Goal: Task Accomplishment & Management: Complete application form

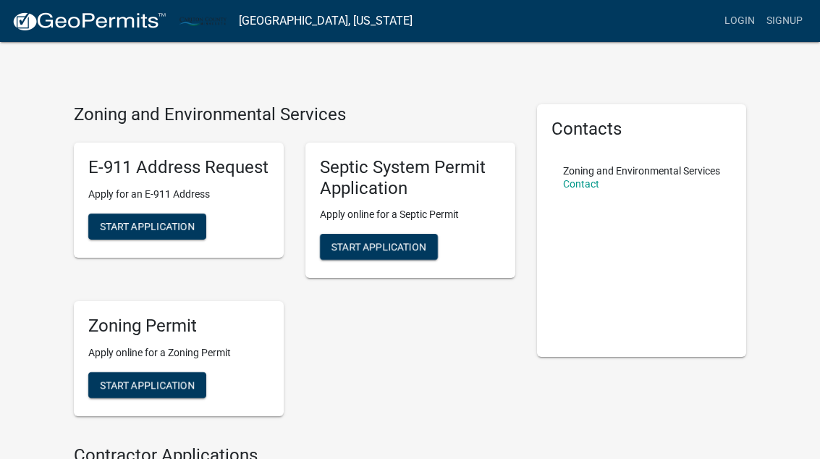
click at [114, 221] on span "Start Application" at bounding box center [147, 226] width 95 height 12
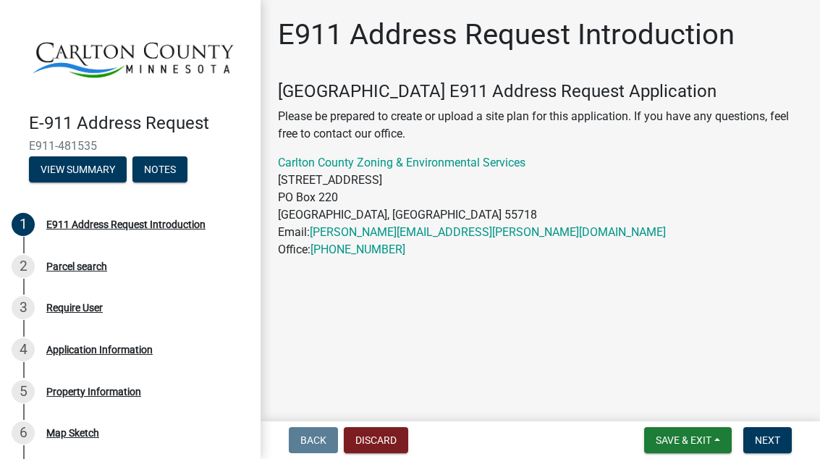
click at [750, 162] on p "Carlton County Zoning & Environmental Services 301 Walnut Avenue PO Box 220 Car…" at bounding box center [540, 206] width 525 height 104
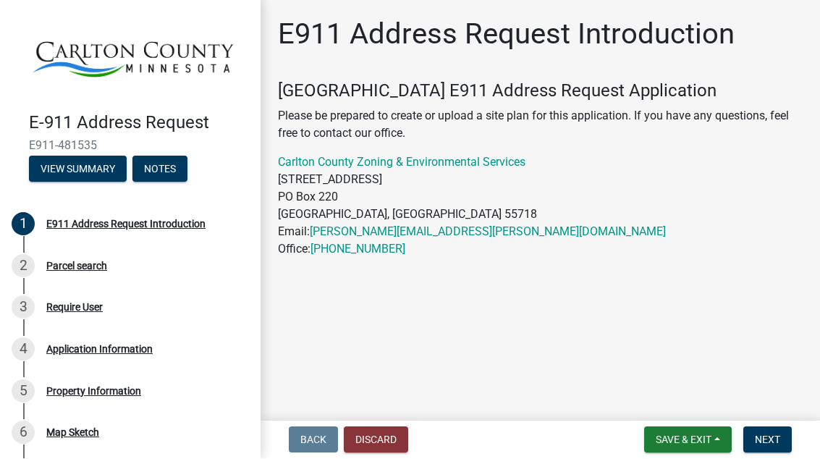
click at [368, 440] on button "Discard" at bounding box center [376, 440] width 64 height 26
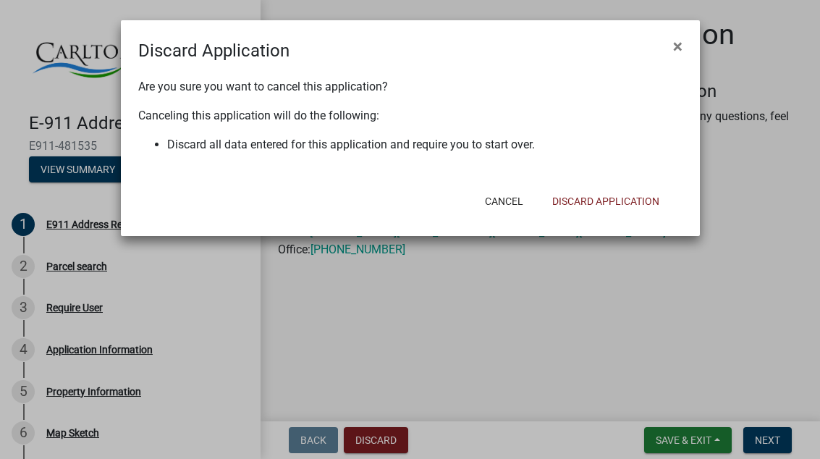
click at [637, 203] on button "Discard Application" at bounding box center [606, 201] width 130 height 26
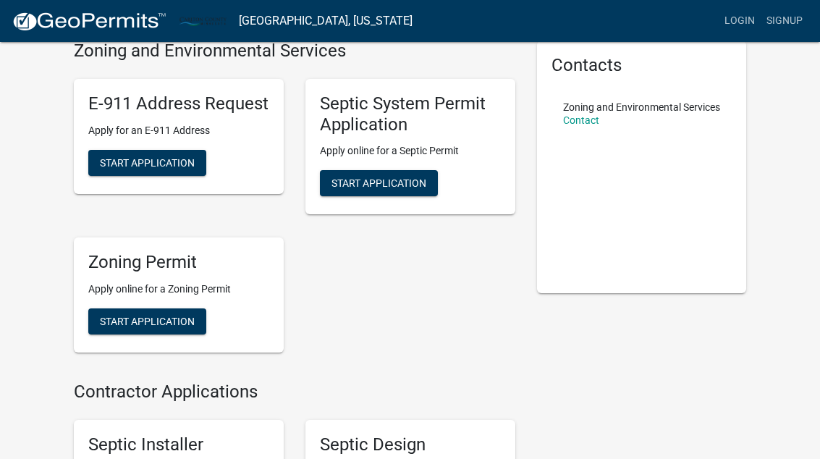
scroll to position [64, 0]
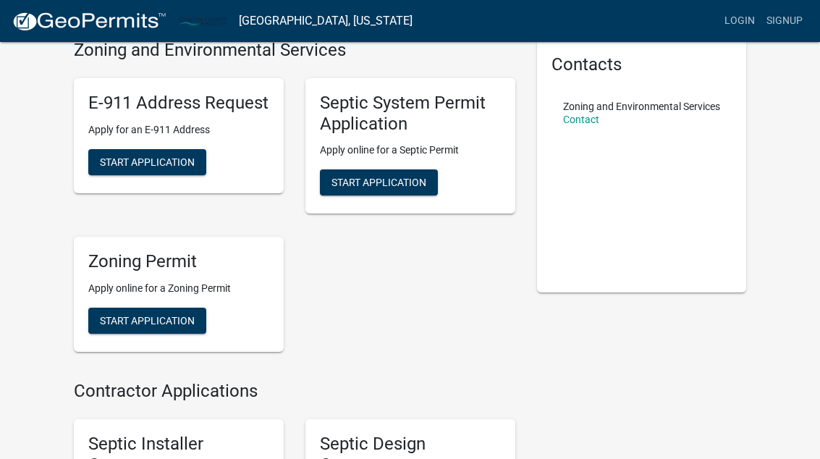
click at [118, 310] on button "Start Application" at bounding box center [147, 321] width 118 height 26
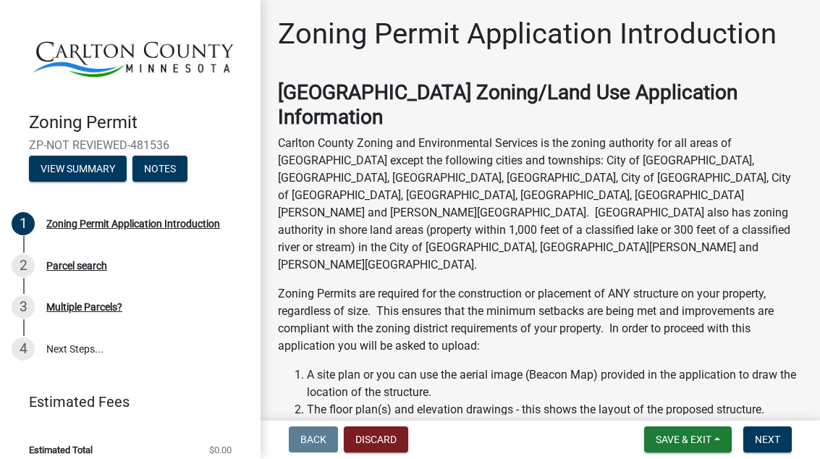
click at [770, 428] on button "Next" at bounding box center [767, 440] width 48 height 26
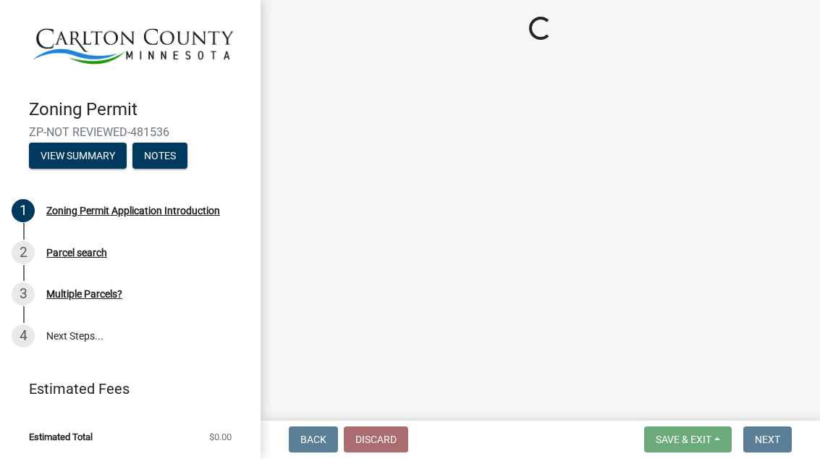
scroll to position [13, 0]
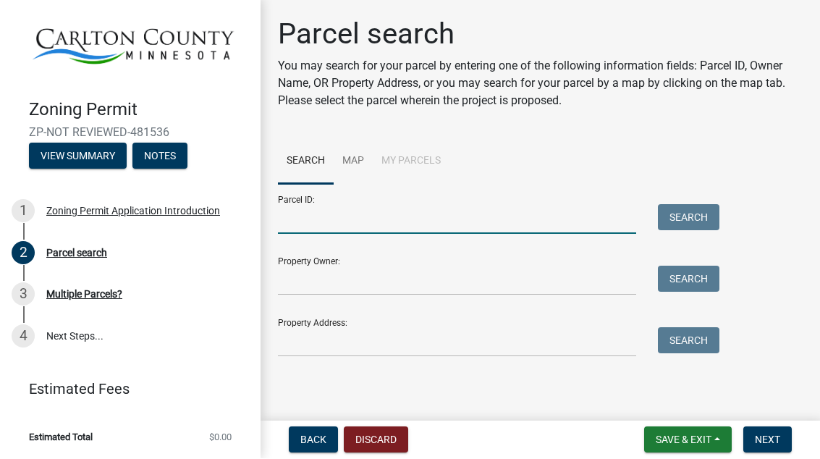
click at [583, 208] on input "Parcel ID:" at bounding box center [457, 220] width 358 height 30
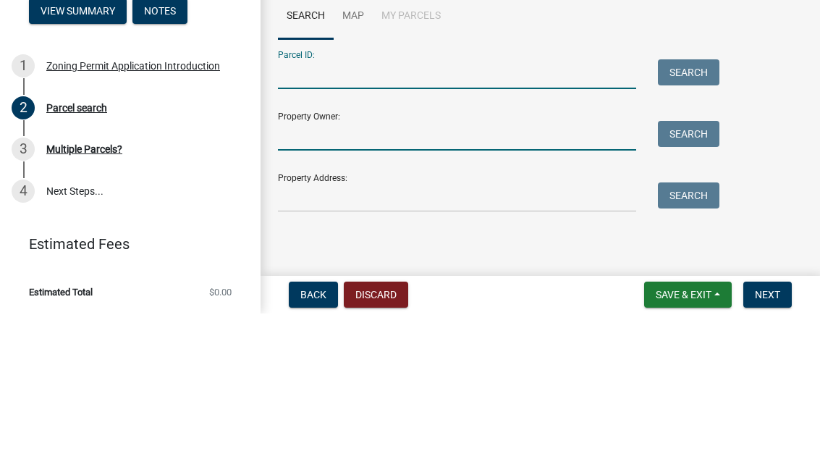
click at [580, 266] on input "Property Owner:" at bounding box center [457, 281] width 358 height 30
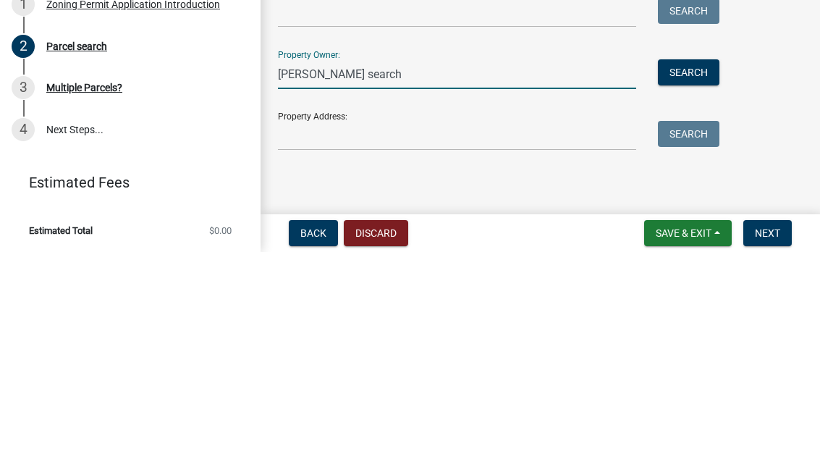
type input "Jon search"
click at [692, 266] on button "Search" at bounding box center [689, 279] width 62 height 26
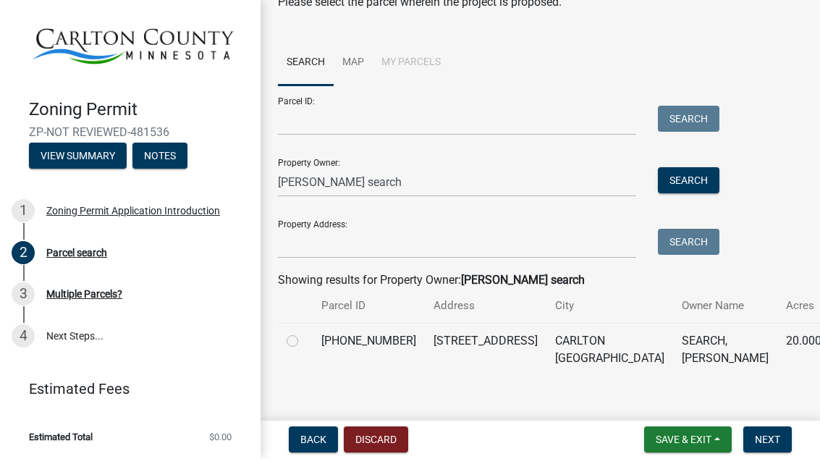
scroll to position [98, 0]
click at [304, 334] on label at bounding box center [304, 334] width 0 height 0
click at [304, 343] on input "radio" at bounding box center [308, 338] width 9 height 9
radio input "true"
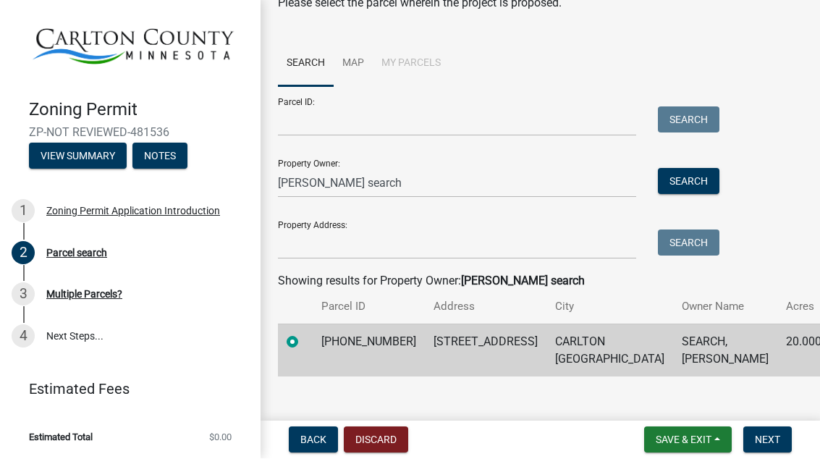
click at [770, 443] on span "Next" at bounding box center [767, 440] width 25 height 12
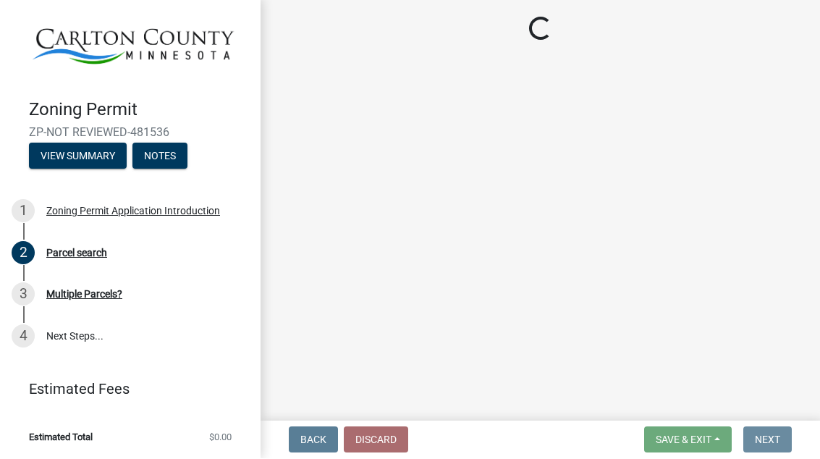
scroll to position [0, 0]
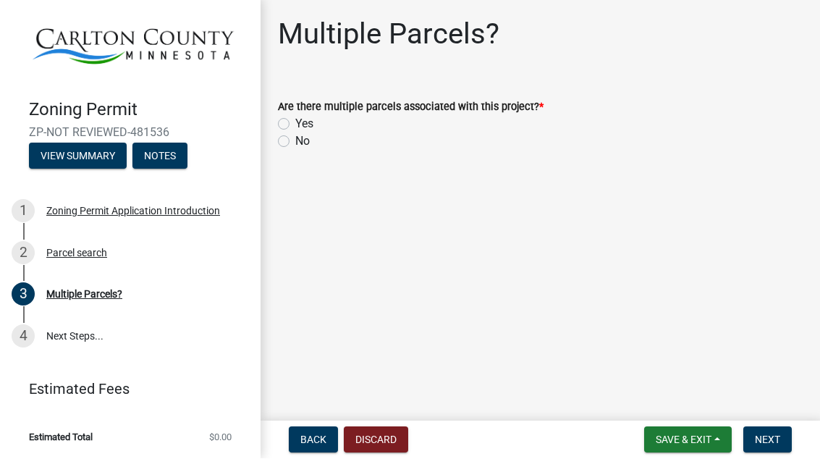
click at [295, 145] on label "No" at bounding box center [302, 141] width 14 height 17
click at [295, 143] on input "No" at bounding box center [299, 137] width 9 height 9
radio input "true"
click at [770, 443] on span "Next" at bounding box center [767, 440] width 25 height 12
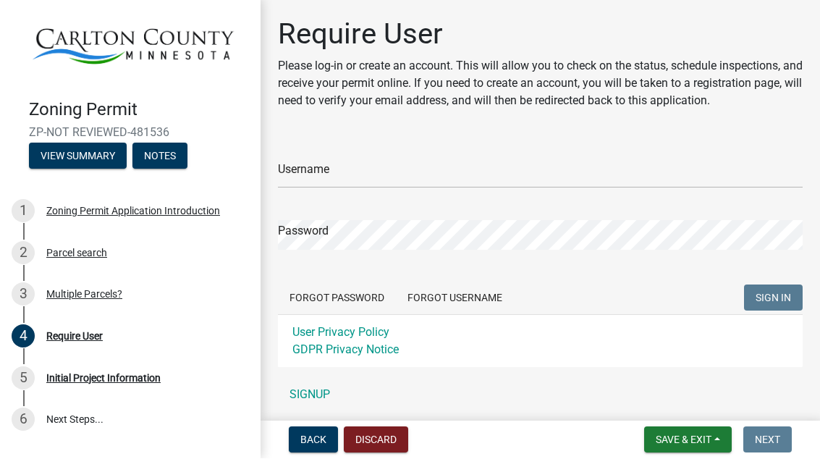
click at [308, 386] on link "SIGNUP" at bounding box center [540, 395] width 525 height 29
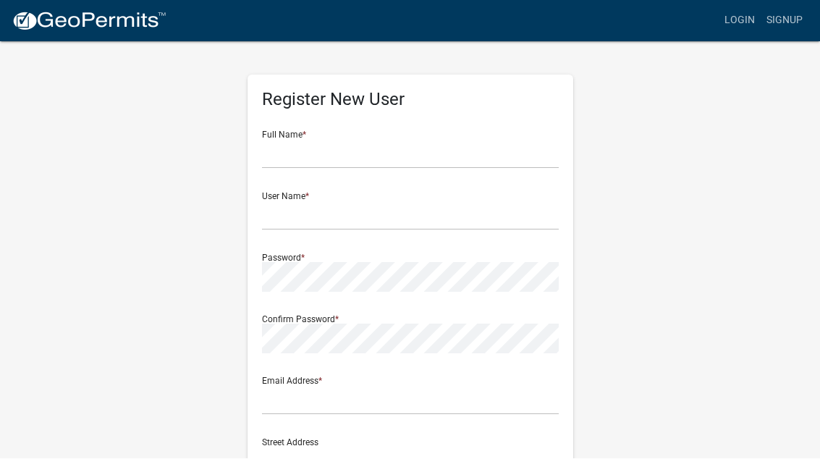
scroll to position [1, 0]
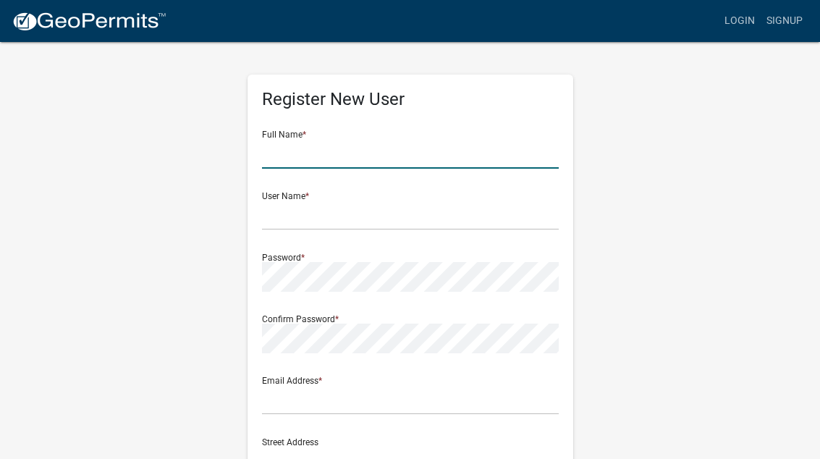
click at [268, 145] on input "text" at bounding box center [410, 154] width 297 height 30
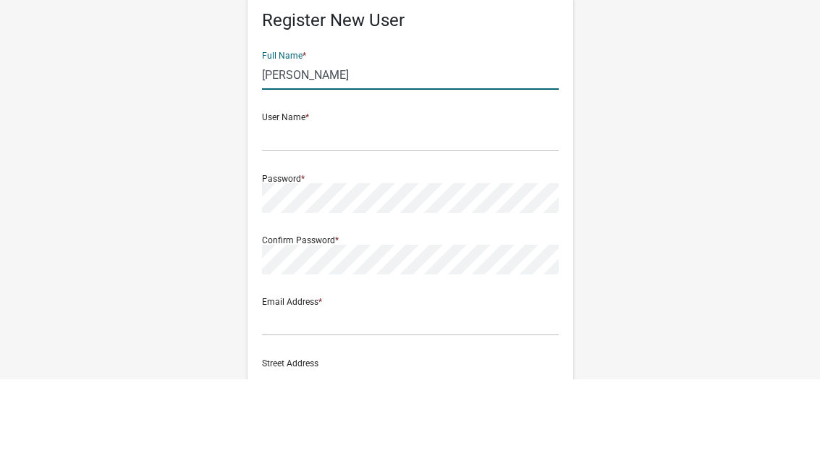
type input "Jonathan"
click at [289, 201] on input "text" at bounding box center [410, 216] width 297 height 30
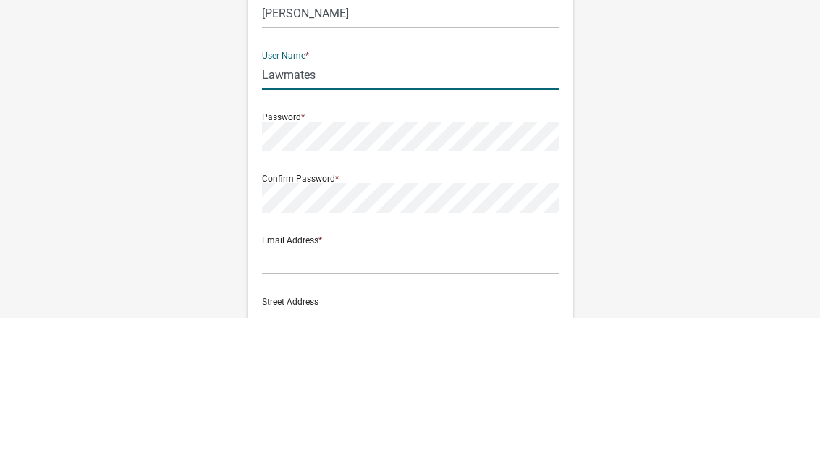
type input "Lawmates"
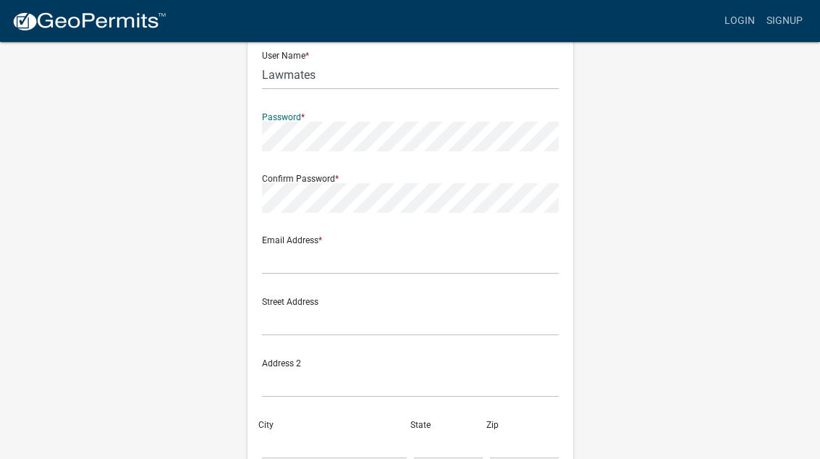
scroll to position [140, 0]
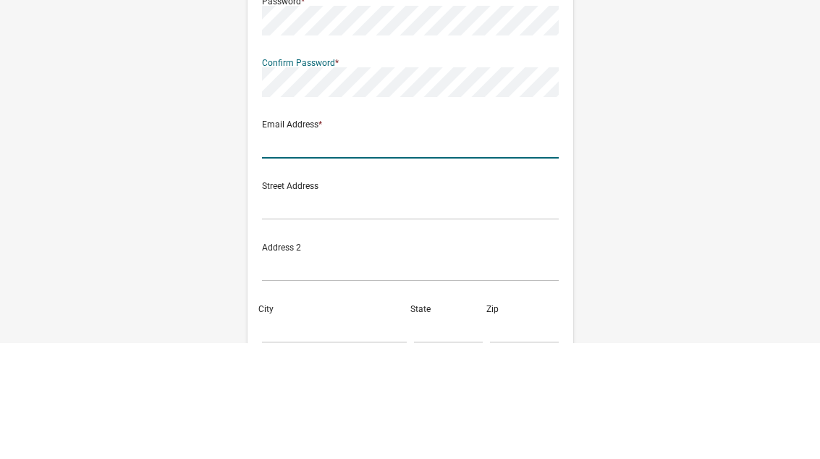
click at [282, 245] on input "text" at bounding box center [410, 260] width 297 height 30
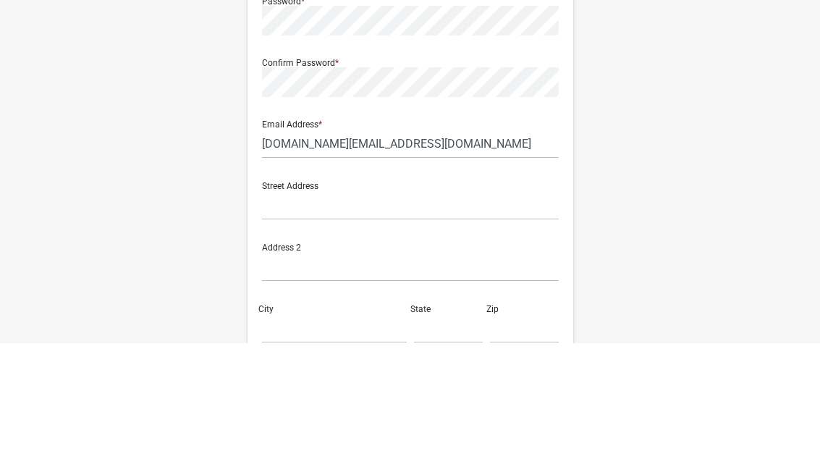
scroll to position [257, 0]
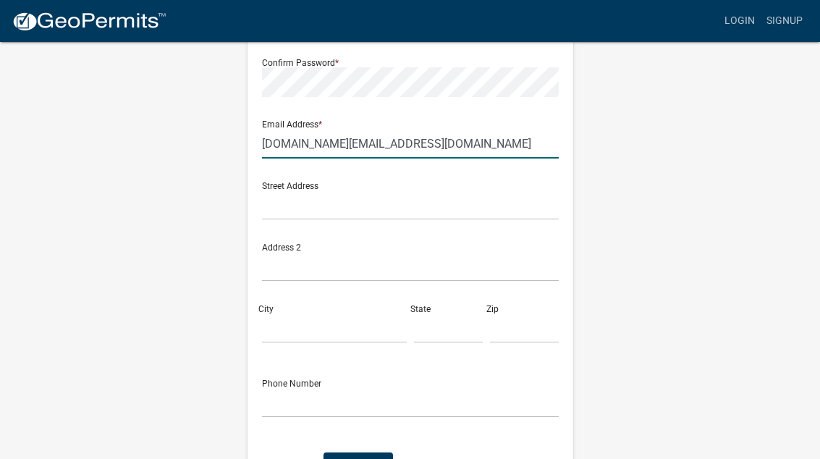
type input "Law.mates.trust@gmail.com"
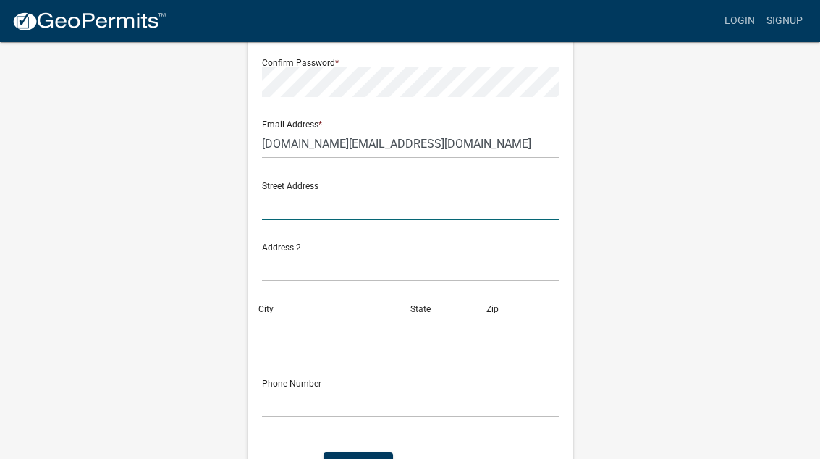
click at [278, 200] on input "text" at bounding box center [410, 205] width 297 height 30
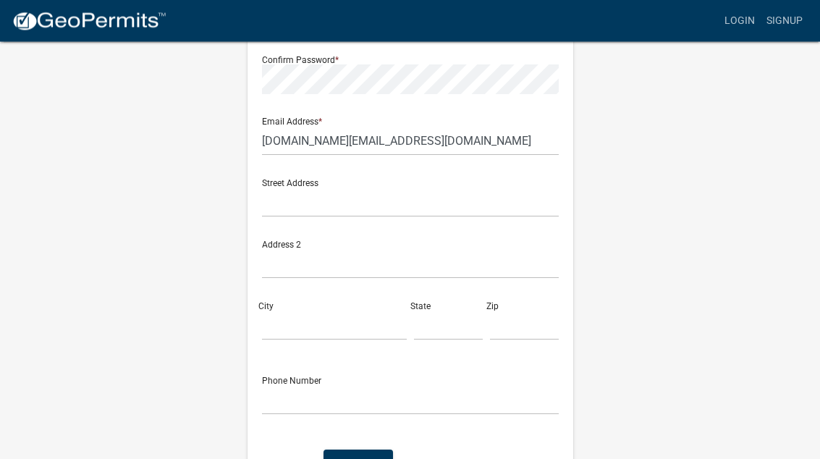
scroll to position [308, 0]
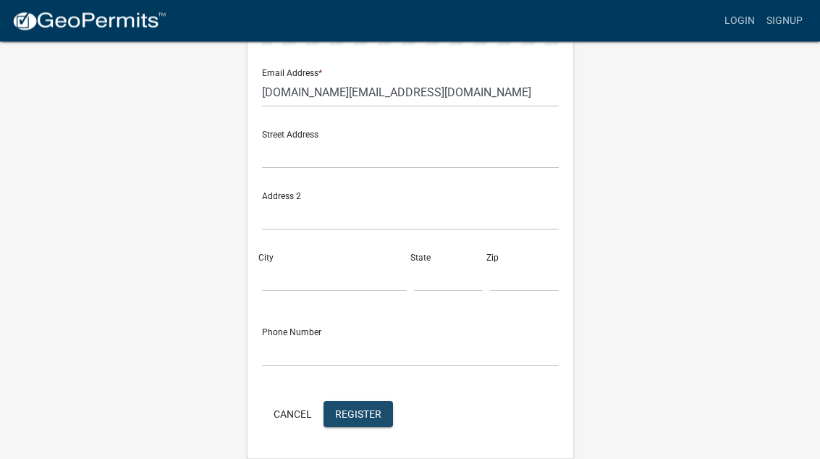
click at [347, 413] on span "Register" at bounding box center [358, 414] width 46 height 12
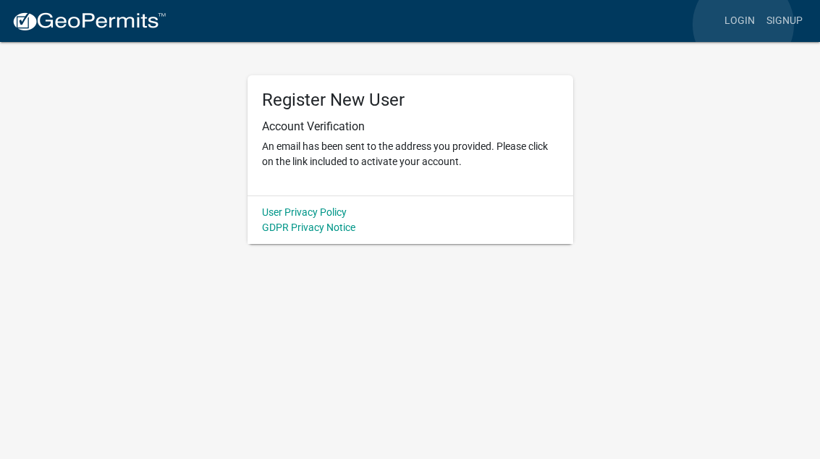
click at [743, 25] on link "Login" at bounding box center [740, 21] width 42 height 28
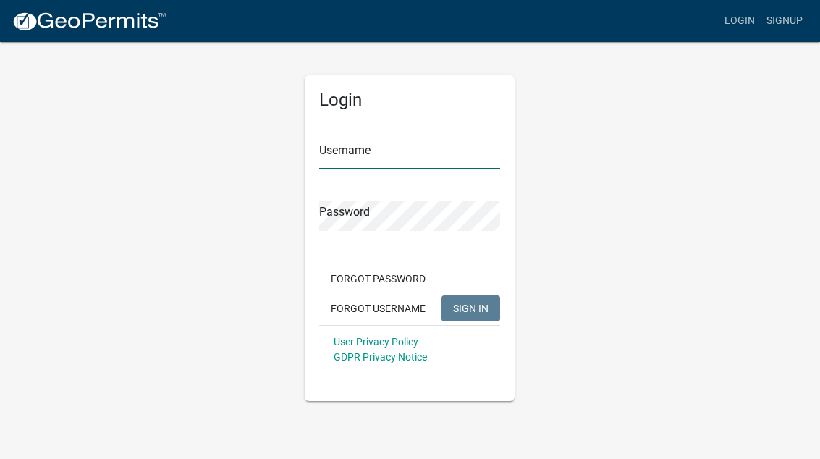
click at [323, 161] on input "Username" at bounding box center [409, 155] width 181 height 30
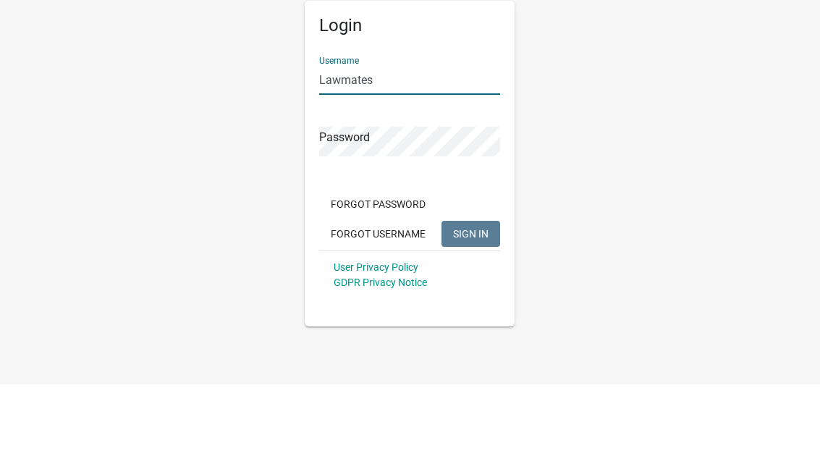
type input "Lawmates"
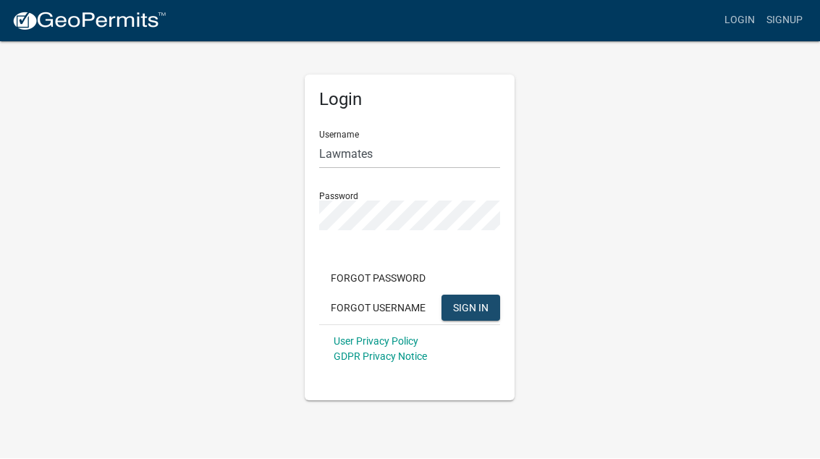
click at [491, 302] on button "SIGN IN" at bounding box center [470, 308] width 59 height 26
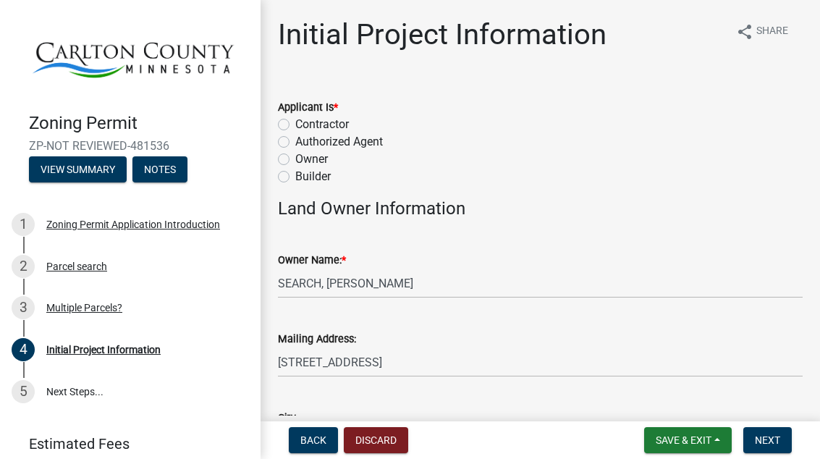
click at [295, 164] on label "Owner" at bounding box center [311, 159] width 33 height 17
click at [295, 160] on input "Owner" at bounding box center [299, 155] width 9 height 9
radio input "true"
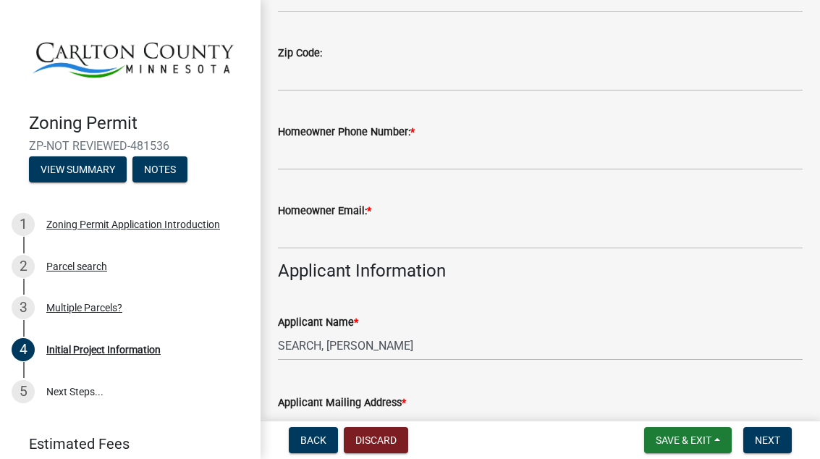
scroll to position [543, 0]
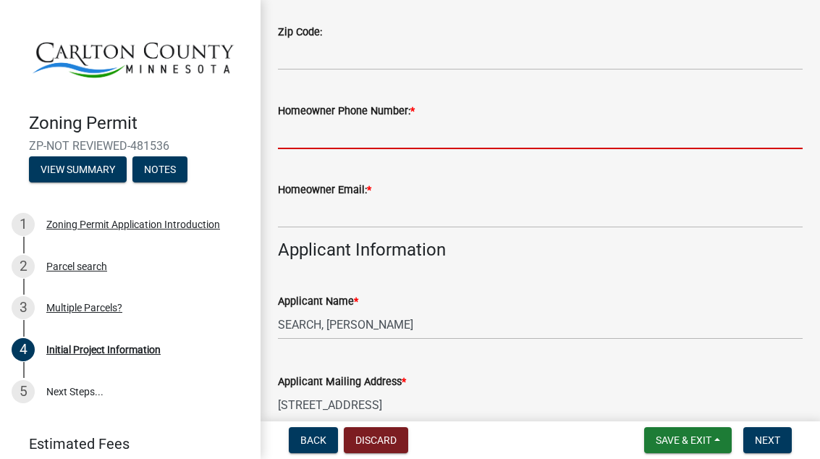
click at [619, 134] on input "Homeowner Phone Number: *" at bounding box center [540, 134] width 525 height 30
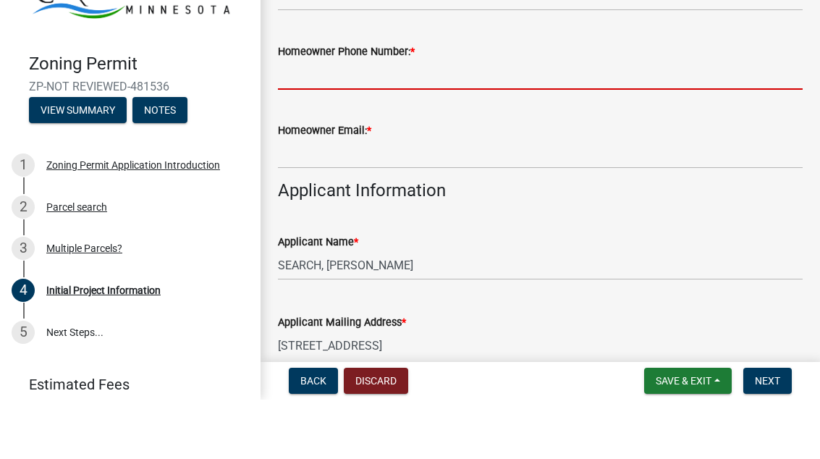
type input "6514686052"
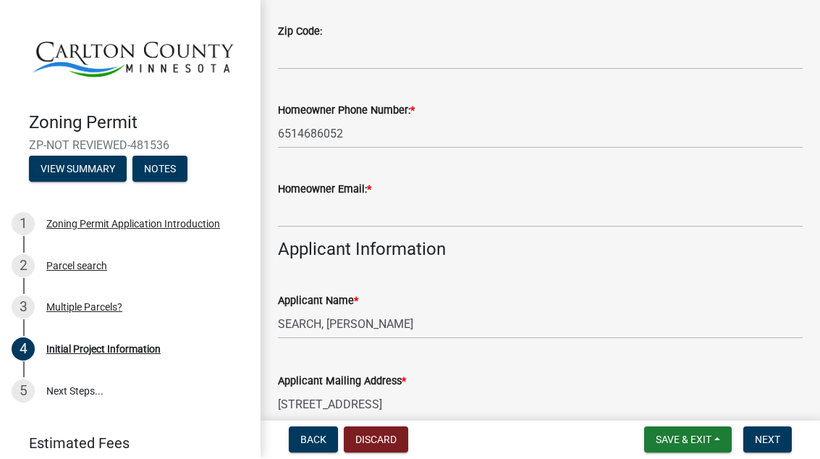
click at [591, 192] on div "Homeowner Email: *" at bounding box center [540, 189] width 525 height 17
click at [593, 206] on input "Homeowner Email: *" at bounding box center [540, 213] width 525 height 30
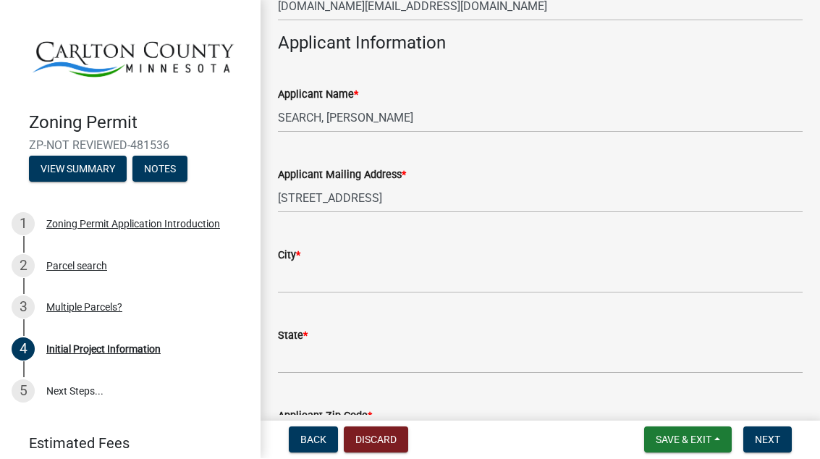
scroll to position [762, 0]
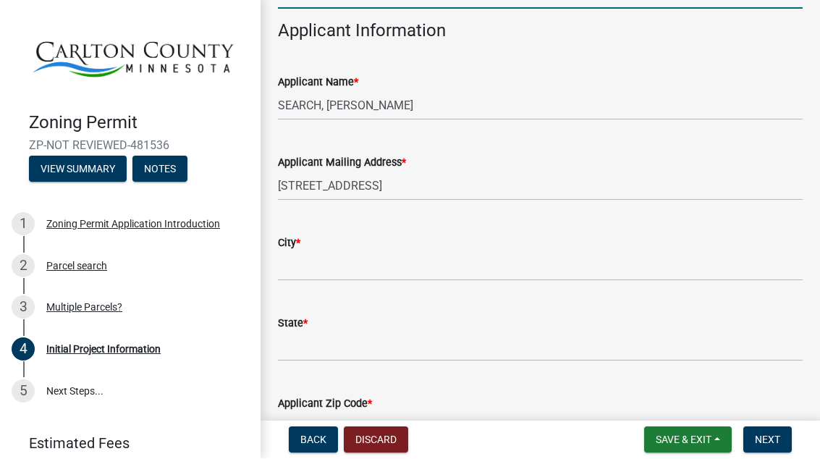
type input "Law.mates.trust@gmail.com"
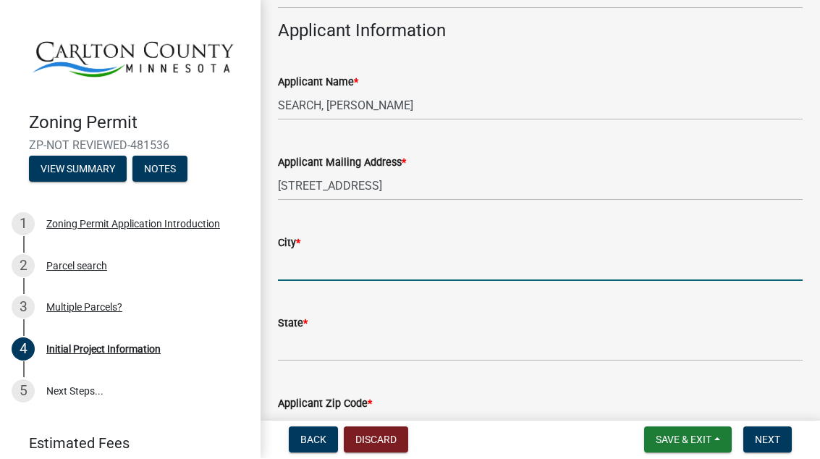
click at [627, 256] on input "City *" at bounding box center [540, 267] width 525 height 30
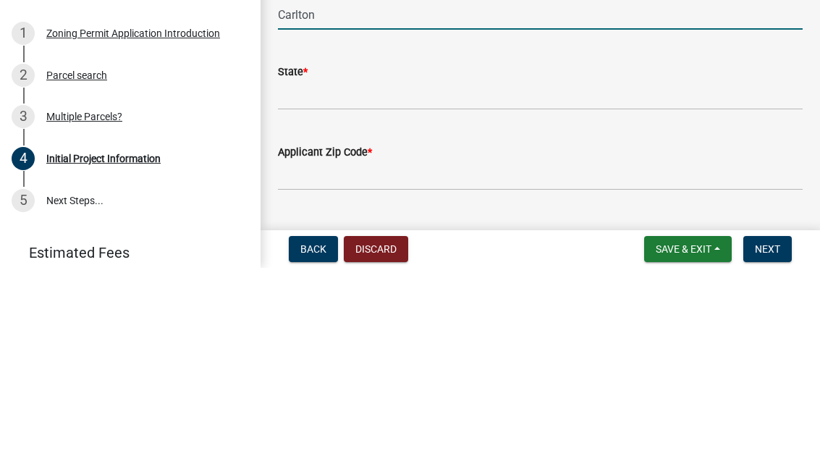
scroll to position [834, 0]
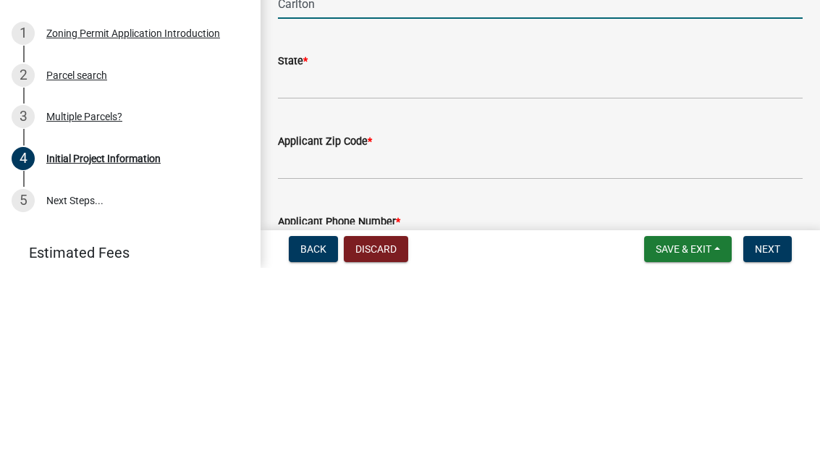
type input "Carlton"
click at [623, 261] on input "State *" at bounding box center [540, 276] width 525 height 30
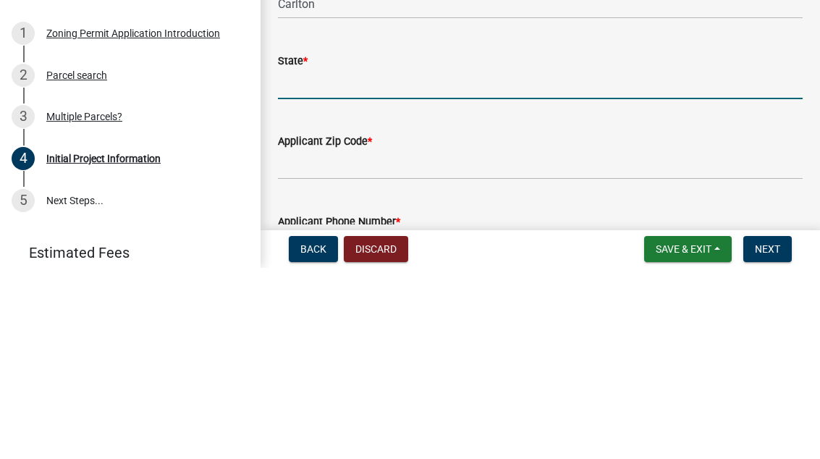
type input "Minnesota"
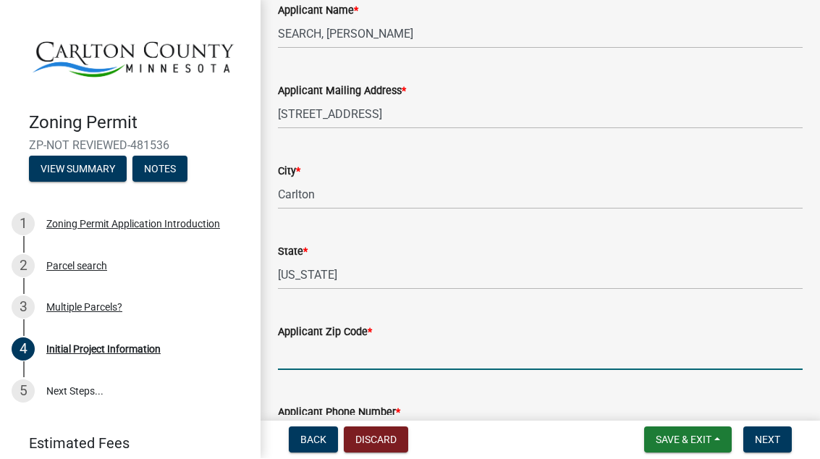
click at [557, 341] on input "Applicant Zip Code *" at bounding box center [540, 356] width 525 height 30
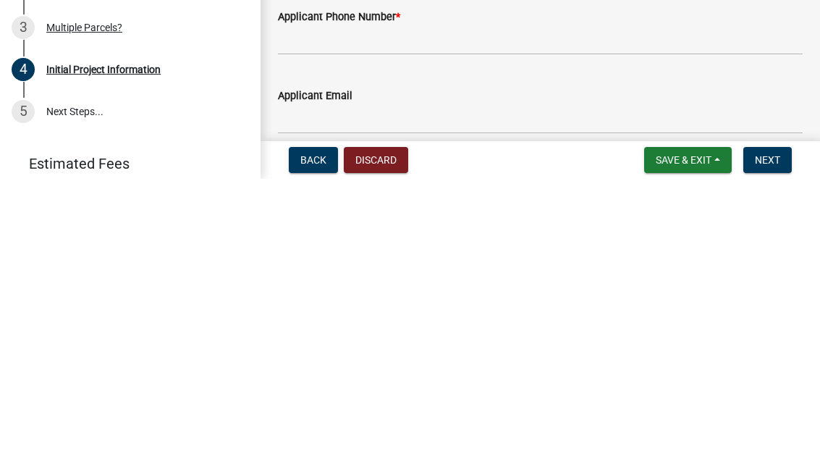
scroll to position [960, 0]
type input "55718"
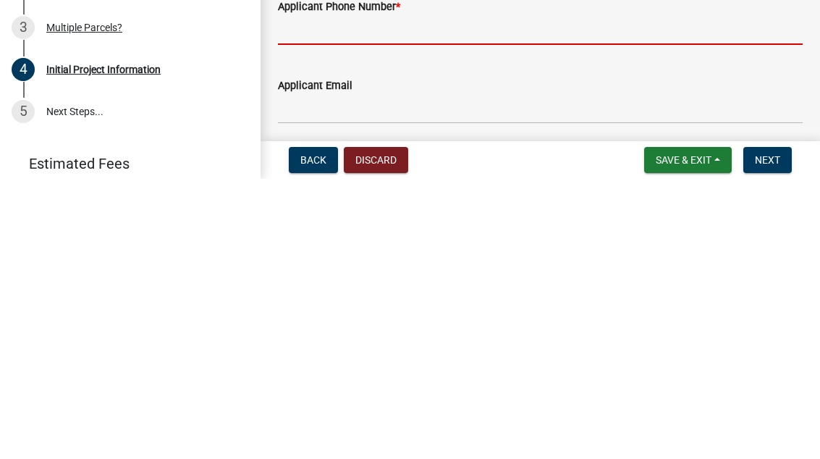
click at [640, 295] on input "Applicant Phone Number *" at bounding box center [540, 310] width 525 height 30
type input "6514686052"
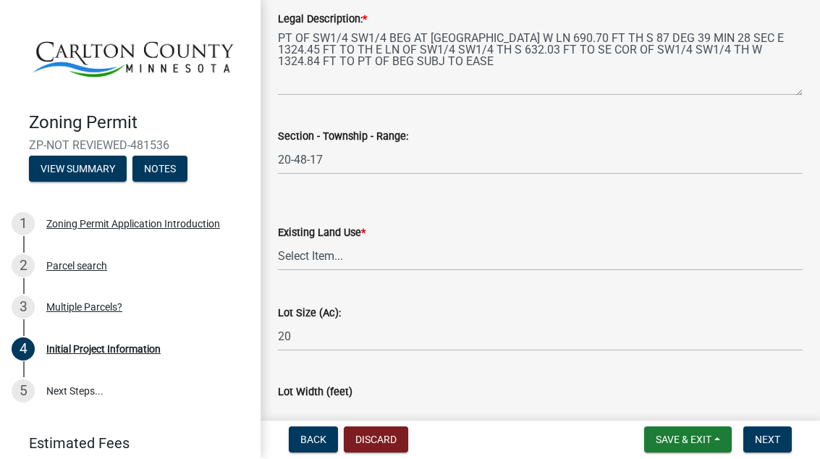
scroll to position [1822, 0]
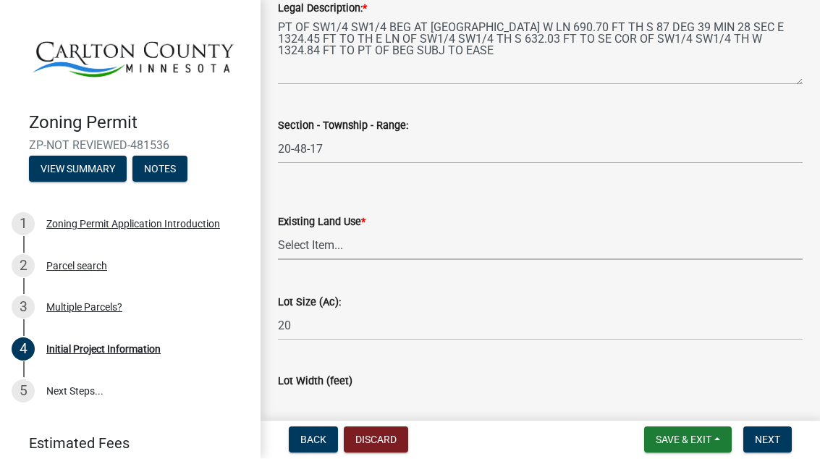
click at [667, 247] on select "Select Item... Residential Commercial Recreational/hunting Agricultural" at bounding box center [540, 246] width 525 height 30
select select "33d21d3a-ebb3-419e-8315-ef7213d04586"
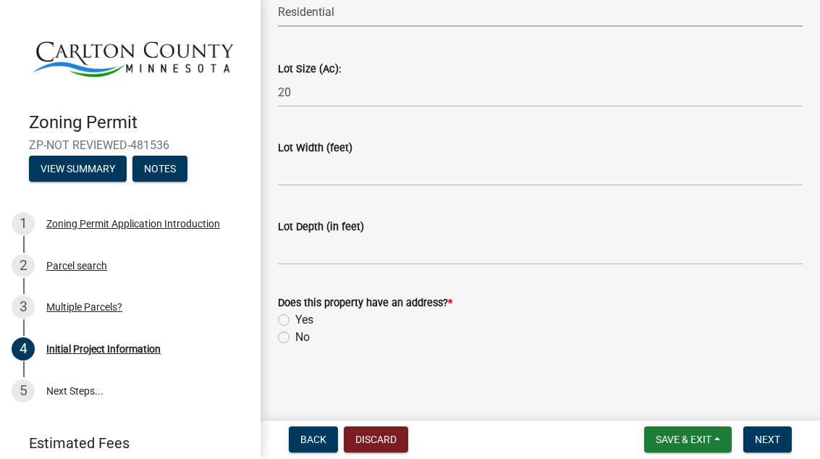
scroll to position [2055, 0]
click at [295, 320] on label "Yes" at bounding box center [304, 321] width 18 height 17
click at [295, 320] on input "Yes" at bounding box center [299, 317] width 9 height 9
radio input "true"
click at [764, 441] on span "Next" at bounding box center [767, 440] width 25 height 12
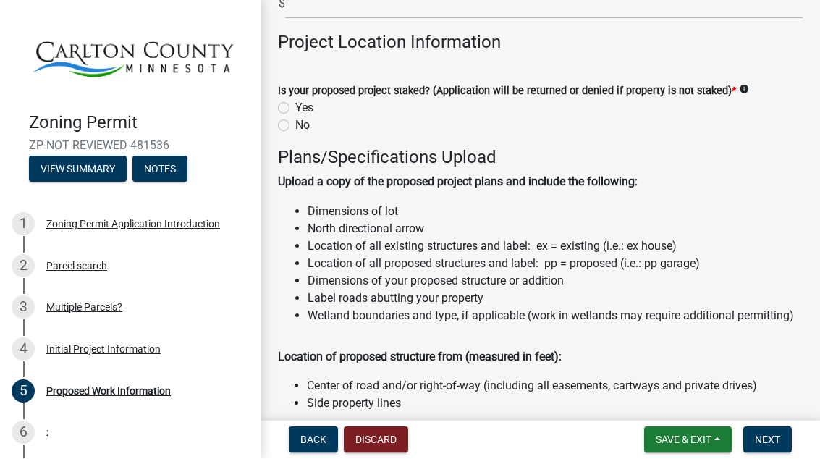
scroll to position [1397, 0]
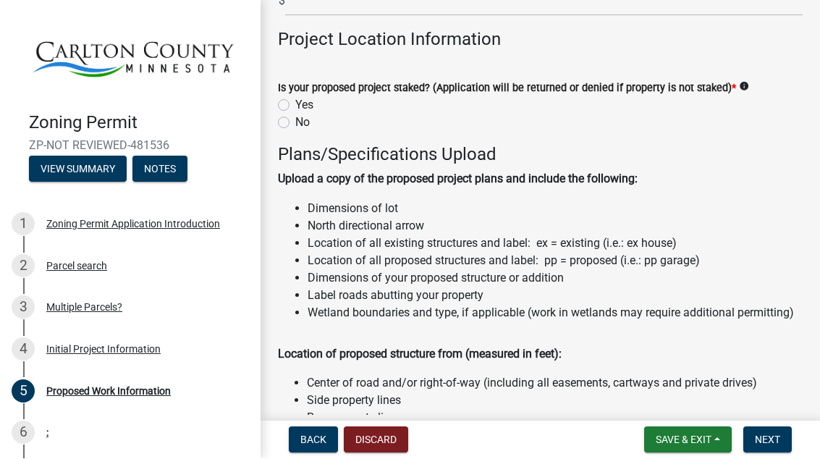
click at [749, 88] on icon "info" at bounding box center [744, 87] width 10 height 10
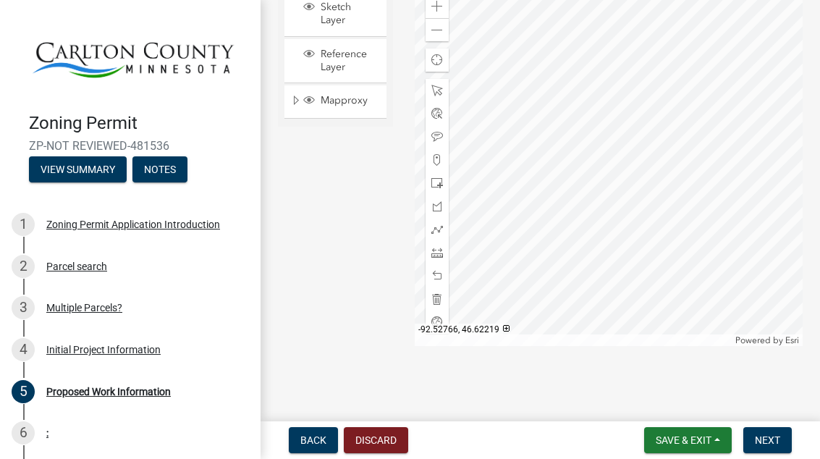
scroll to position [3089, 0]
click at [290, 105] on span "Expand" at bounding box center [296, 103] width 12 height 14
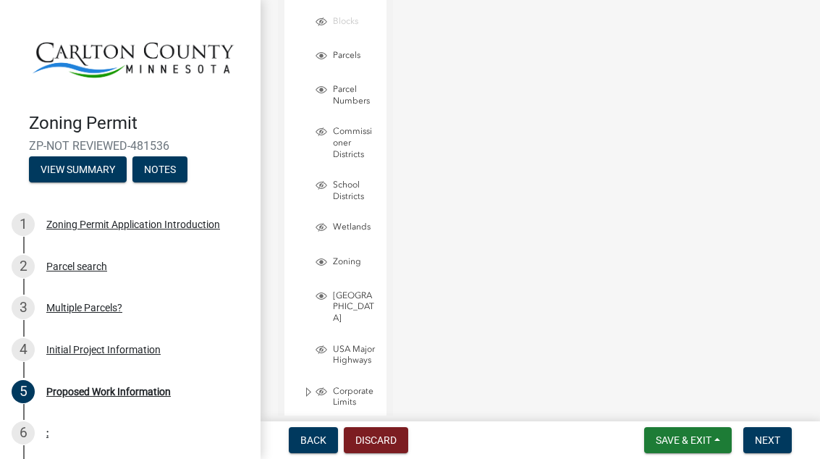
scroll to position [3517, 0]
click at [321, 223] on span "Layer List" at bounding box center [322, 229] width 12 height 12
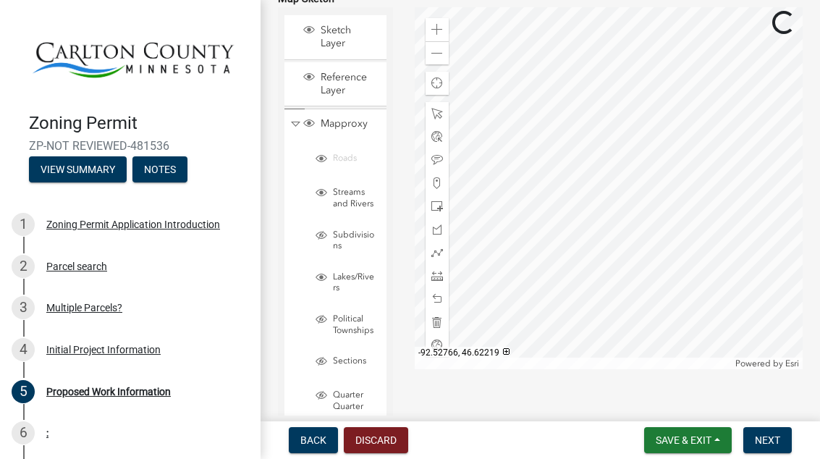
scroll to position [3069, 0]
click at [291, 122] on span "Collapse" at bounding box center [295, 124] width 11 height 14
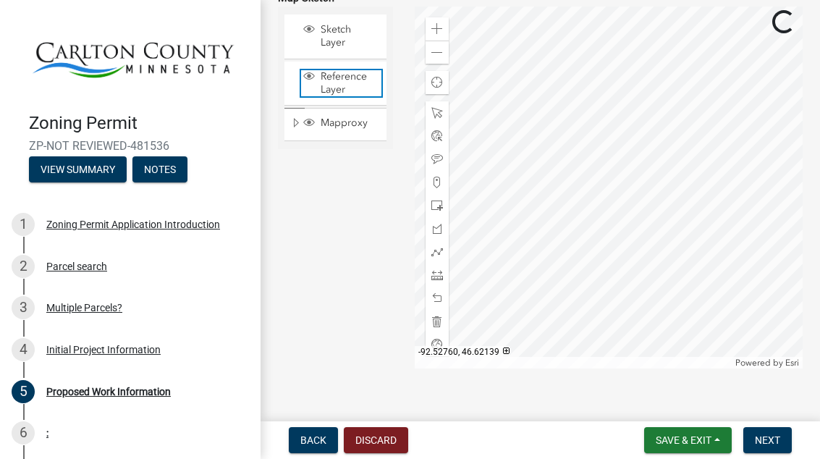
click at [330, 80] on span "Reference Layer" at bounding box center [349, 83] width 64 height 26
click at [319, 70] on span "Reference Layer" at bounding box center [349, 83] width 64 height 26
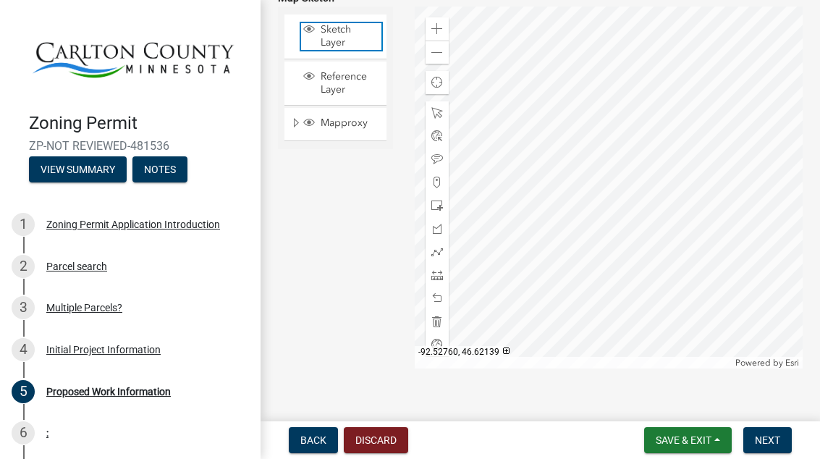
click at [308, 32] on span "Layer List" at bounding box center [309, 29] width 12 height 12
click at [313, 31] on span "Layer List" at bounding box center [309, 29] width 12 height 12
click at [295, 125] on span "Expand" at bounding box center [296, 124] width 12 height 14
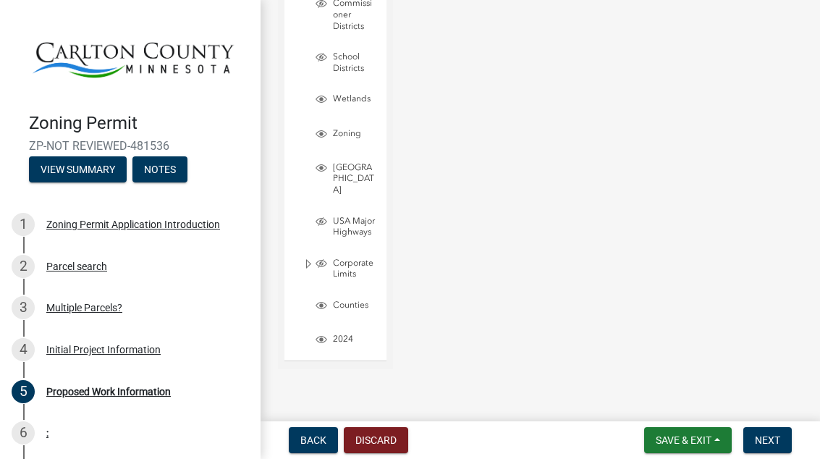
scroll to position [3650, 0]
click at [298, 260] on div "Corporate Limits" at bounding box center [341, 266] width 88 height 40
click at [305, 258] on span "Expand" at bounding box center [309, 262] width 12 height 14
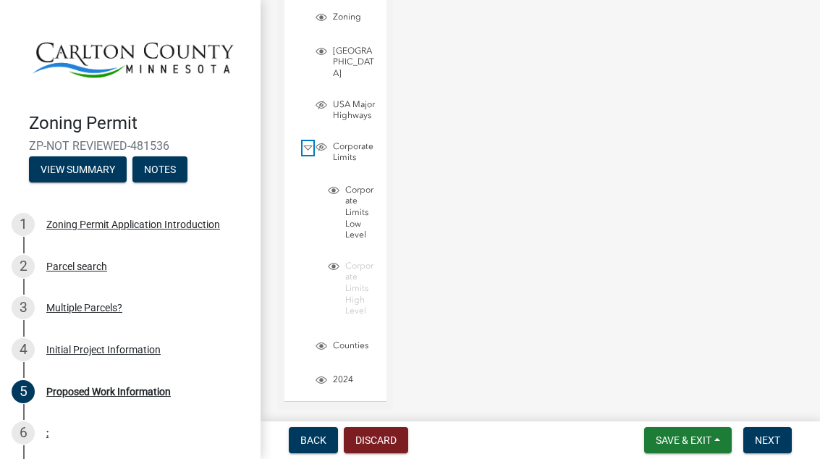
click at [304, 145] on span "Collapse" at bounding box center [308, 148] width 11 height 14
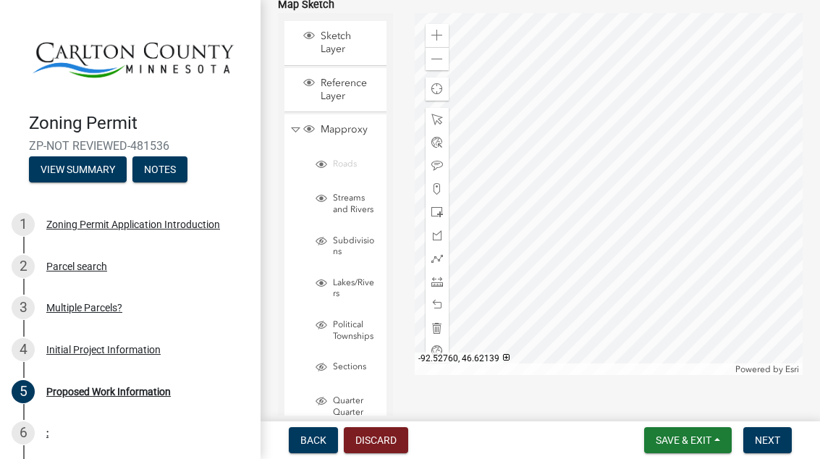
scroll to position [3060, 0]
click at [291, 128] on span "Collapse" at bounding box center [295, 132] width 11 height 14
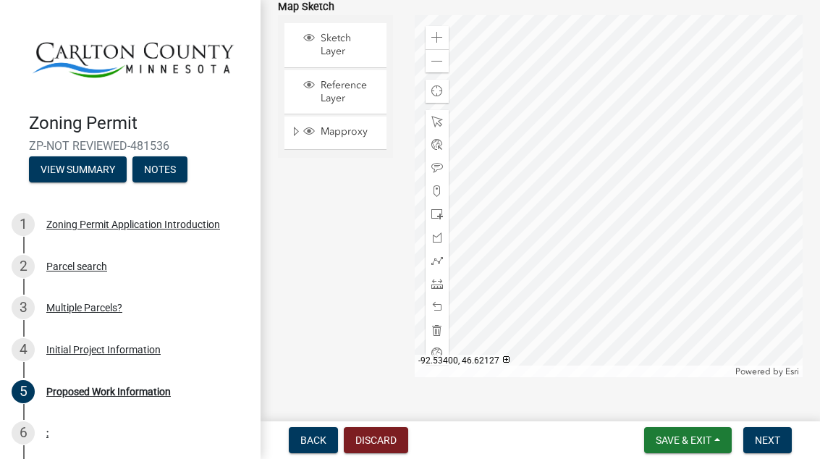
click at [445, 211] on div at bounding box center [437, 214] width 23 height 23
click at [444, 283] on div at bounding box center [437, 283] width 23 height 23
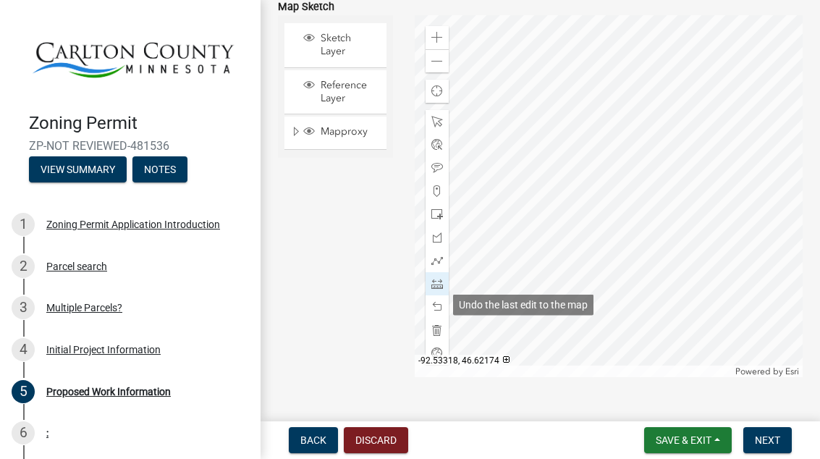
click at [436, 308] on span at bounding box center [437, 307] width 12 height 12
click at [436, 304] on span at bounding box center [437, 307] width 12 height 12
click at [436, 305] on span at bounding box center [437, 307] width 12 height 12
click at [433, 304] on span at bounding box center [437, 307] width 12 height 12
click at [434, 306] on span at bounding box center [437, 307] width 12 height 12
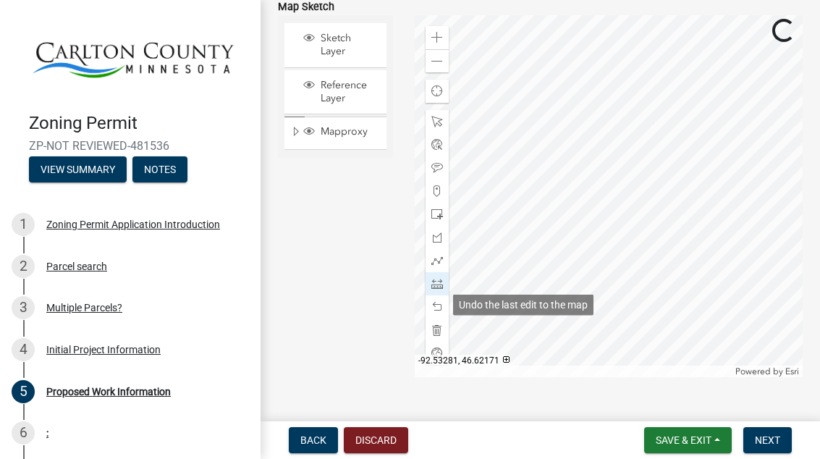
click at [436, 308] on span at bounding box center [437, 307] width 12 height 12
click at [433, 305] on span at bounding box center [437, 307] width 12 height 12
click at [371, 432] on button "Discard" at bounding box center [376, 440] width 64 height 26
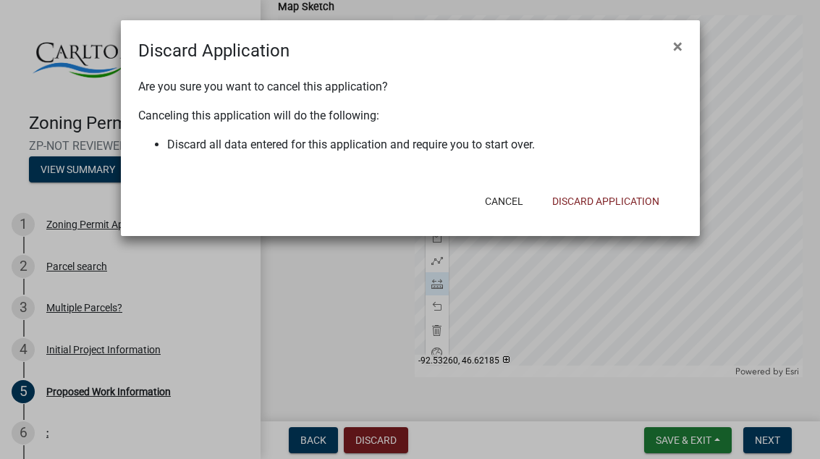
click at [616, 195] on button "Discard Application" at bounding box center [606, 201] width 130 height 26
